Goal: Find specific page/section: Find specific page/section

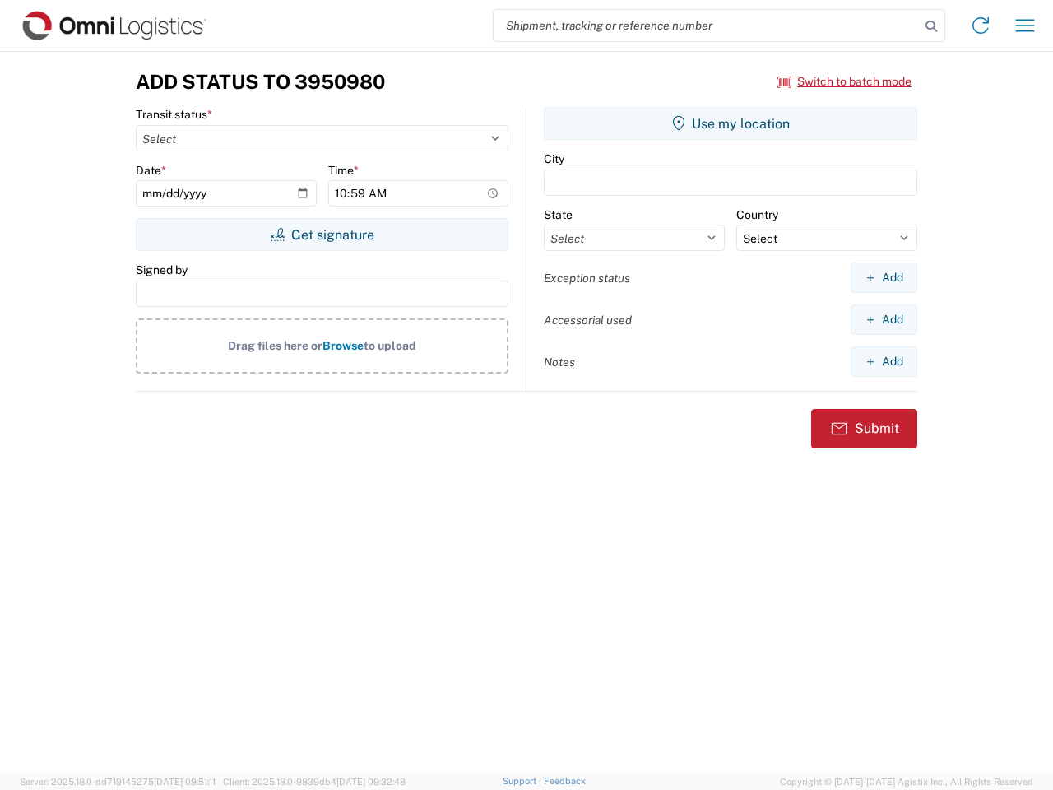
click at [707, 26] on input "search" at bounding box center [707, 25] width 426 height 31
click at [931, 26] on icon at bounding box center [931, 26] width 23 height 23
click at [981, 26] on icon at bounding box center [981, 25] width 26 height 26
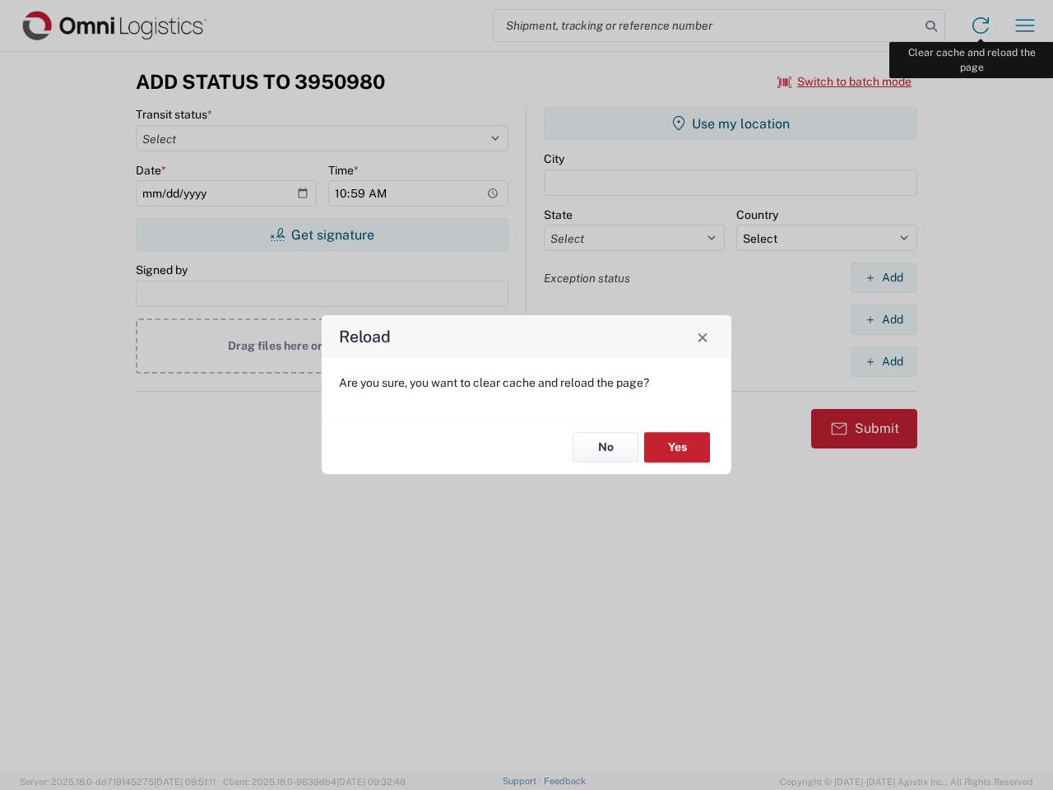
click at [1025, 26] on div "Reload Are you sure, you want to clear cache and reload the page? No Yes" at bounding box center [526, 395] width 1053 height 790
click at [845, 81] on div "Reload Are you sure, you want to clear cache and reload the page? No Yes" at bounding box center [526, 395] width 1053 height 790
click at [322, 234] on div "Reload Are you sure, you want to clear cache and reload the page? No Yes" at bounding box center [526, 395] width 1053 height 790
click at [731, 123] on div "Reload Are you sure, you want to clear cache and reload the page? No Yes" at bounding box center [526, 395] width 1053 height 790
click at [884, 277] on div "Reload Are you sure, you want to clear cache and reload the page? No Yes" at bounding box center [526, 395] width 1053 height 790
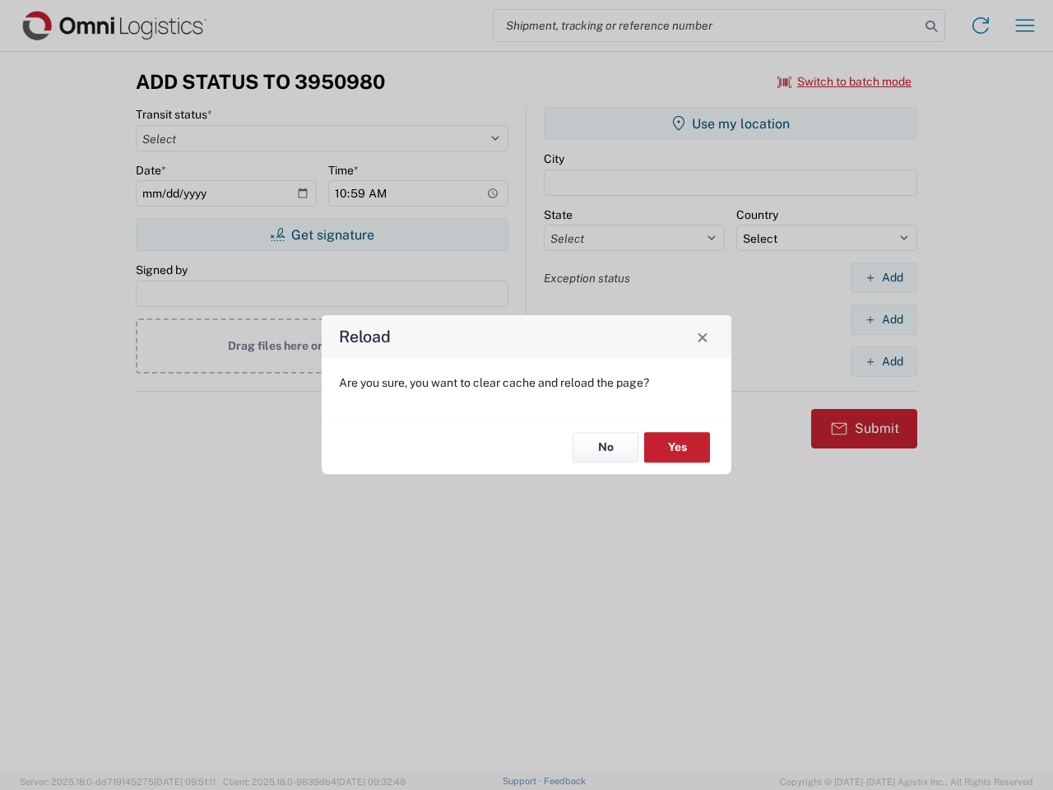
click at [884, 319] on div "Reload Are you sure, you want to clear cache and reload the page? No Yes" at bounding box center [526, 395] width 1053 height 790
click at [884, 361] on div "Reload Are you sure, you want to clear cache and reload the page? No Yes" at bounding box center [526, 395] width 1053 height 790
